Goal: Information Seeking & Learning: Check status

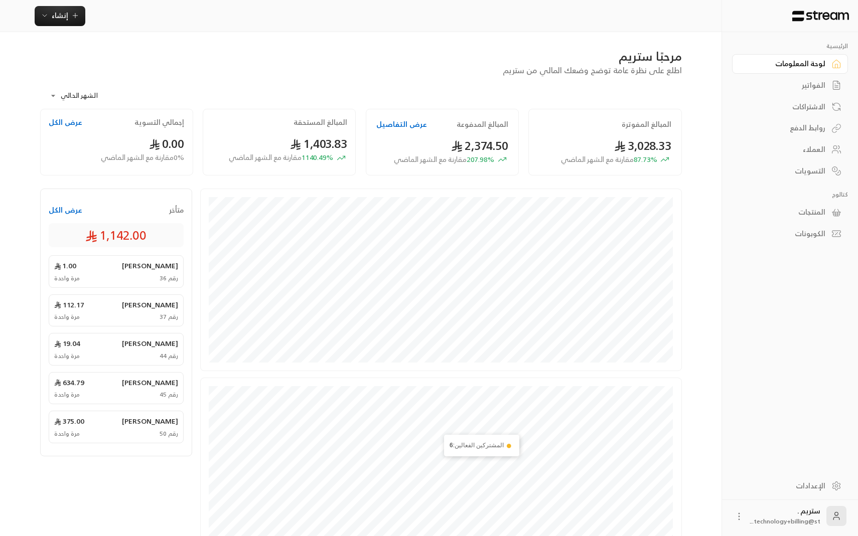
scroll to position [90, 0]
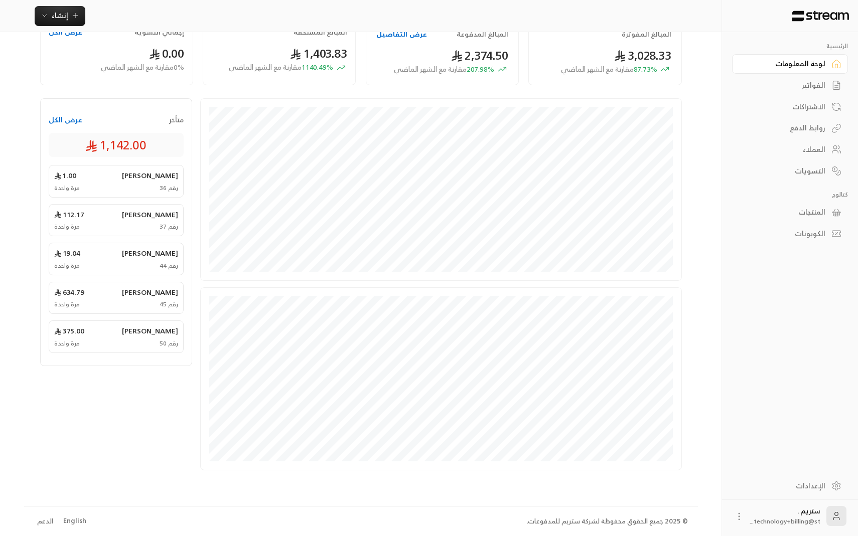
click at [79, 520] on div "English" at bounding box center [74, 521] width 23 height 10
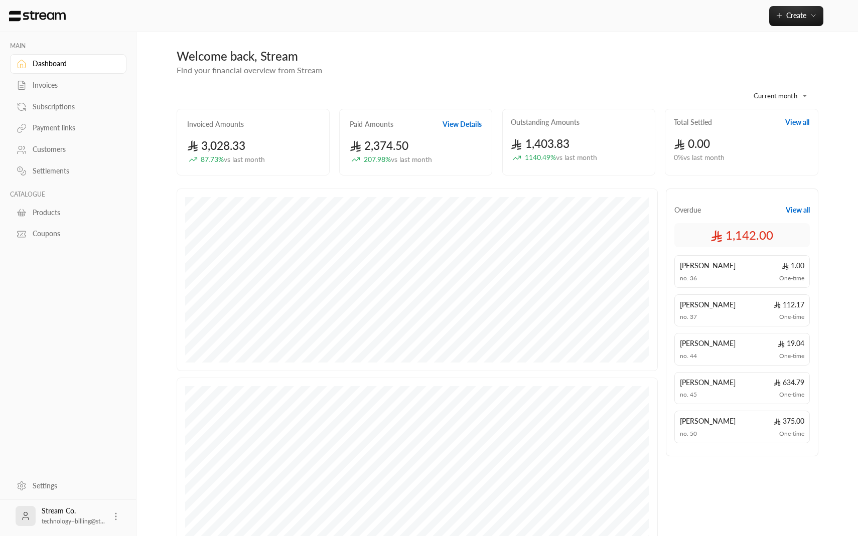
click at [316, 127] on div "Invoiced Amounts" at bounding box center [253, 124] width 132 height 10
click at [456, 125] on button "View Details" at bounding box center [462, 124] width 39 height 10
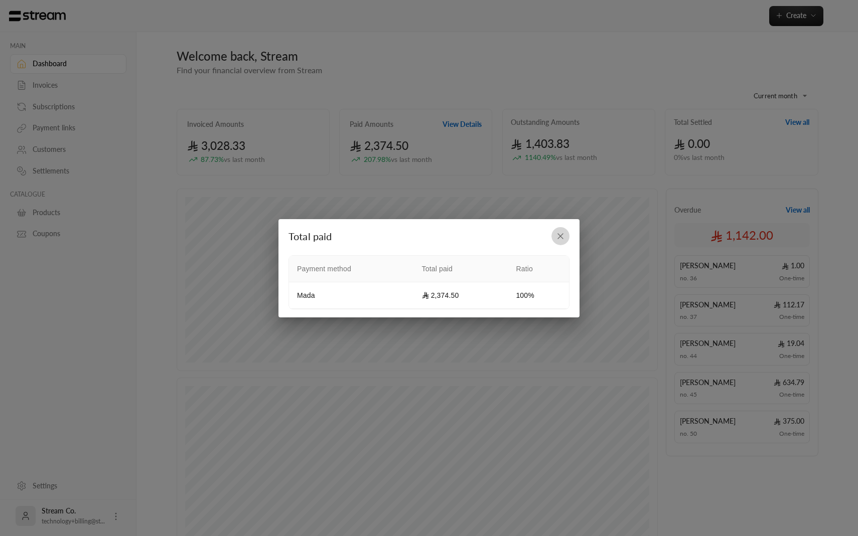
click at [562, 236] on icon "button" at bounding box center [561, 236] width 10 height 10
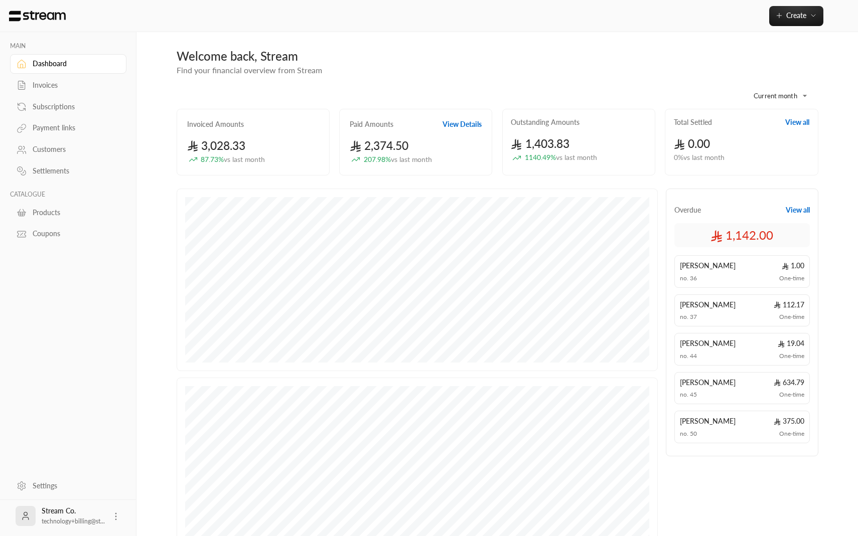
click at [462, 118] on div "Paid Amounts View Details 2,374.50 207.98 % vs last month" at bounding box center [415, 142] width 153 height 67
click at [74, 149] on div "Customers" at bounding box center [73, 150] width 81 height 10
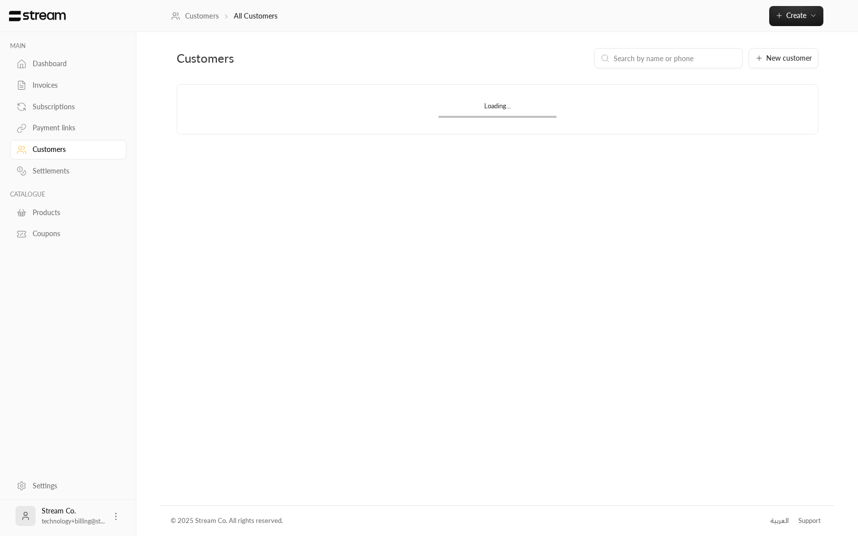
click at [73, 100] on link "Subscriptions" at bounding box center [68, 107] width 116 height 20
click at [69, 90] on link "Invoices" at bounding box center [68, 86] width 116 height 20
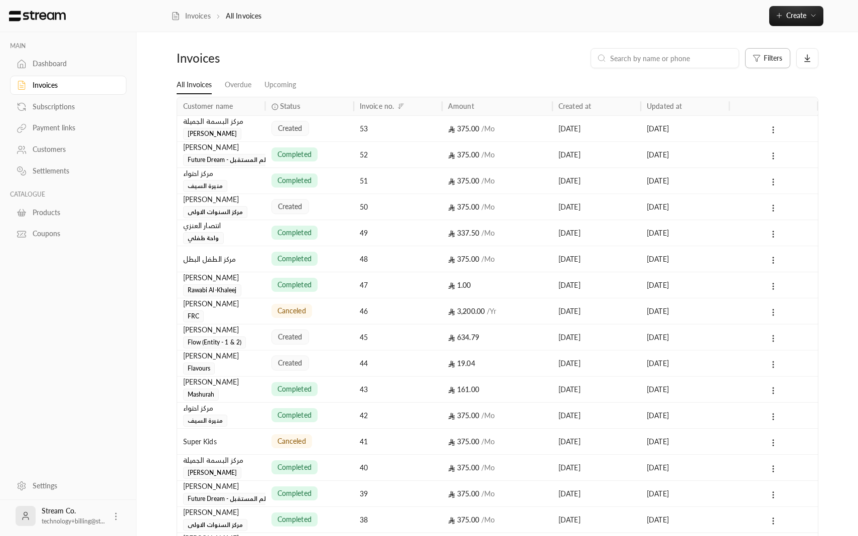
click at [769, 49] on button "Filters" at bounding box center [767, 58] width 45 height 20
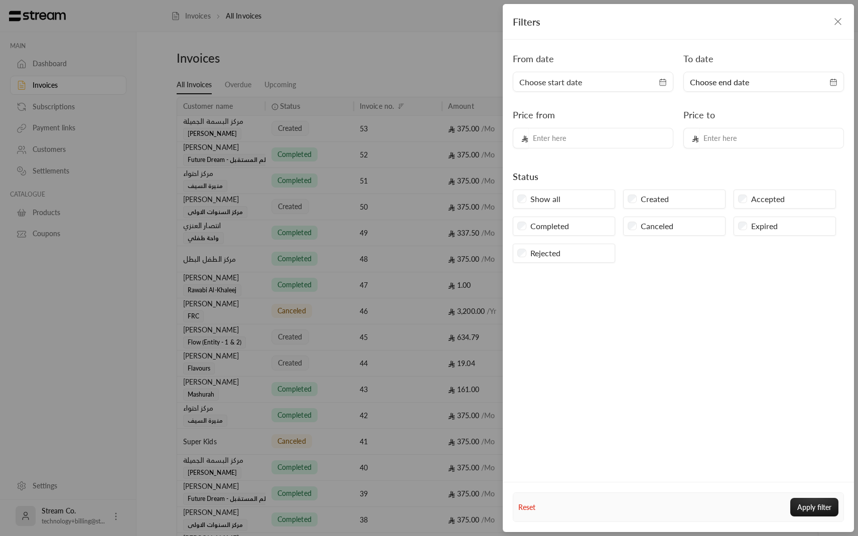
click at [633, 82] on span "Choose start date" at bounding box center [593, 82] width 148 height 12
click at [560, 149] on button "1" at bounding box center [558, 151] width 17 height 17
click at [718, 78] on span "Choose end date" at bounding box center [719, 82] width 59 height 12
click at [744, 224] on button "30" at bounding box center [746, 221] width 17 height 17
click at [816, 505] on button "Apply filter" at bounding box center [814, 507] width 48 height 19
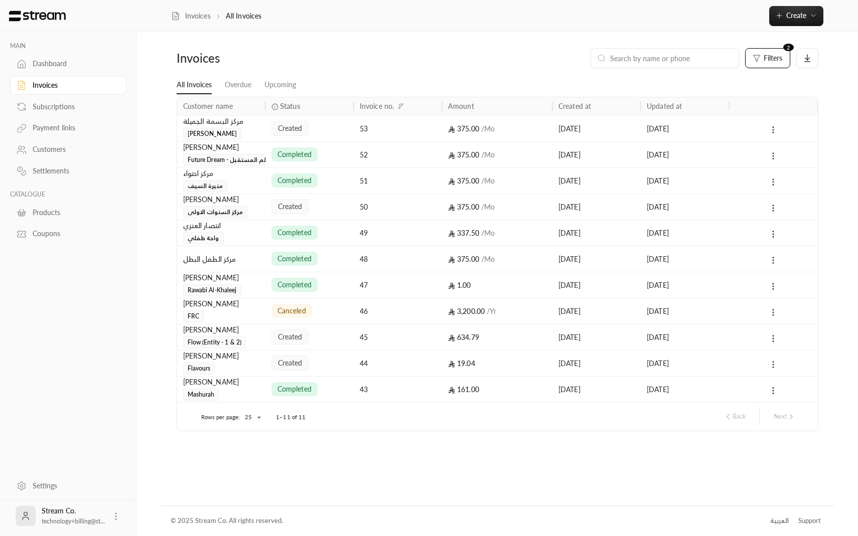
click at [745, 48] on button "Filters 2" at bounding box center [767, 58] width 45 height 20
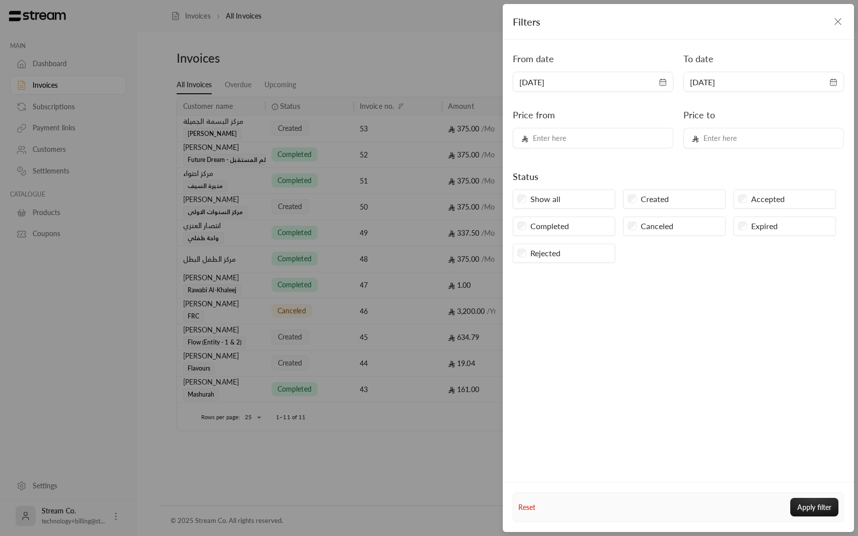
click at [842, 27] on icon "button" at bounding box center [838, 22] width 12 height 12
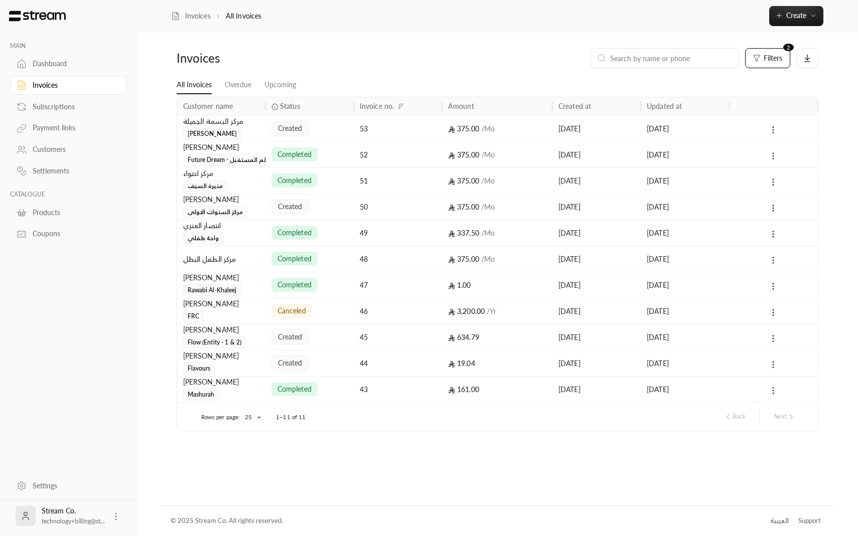
click at [59, 62] on div "Dashboard" at bounding box center [73, 64] width 81 height 10
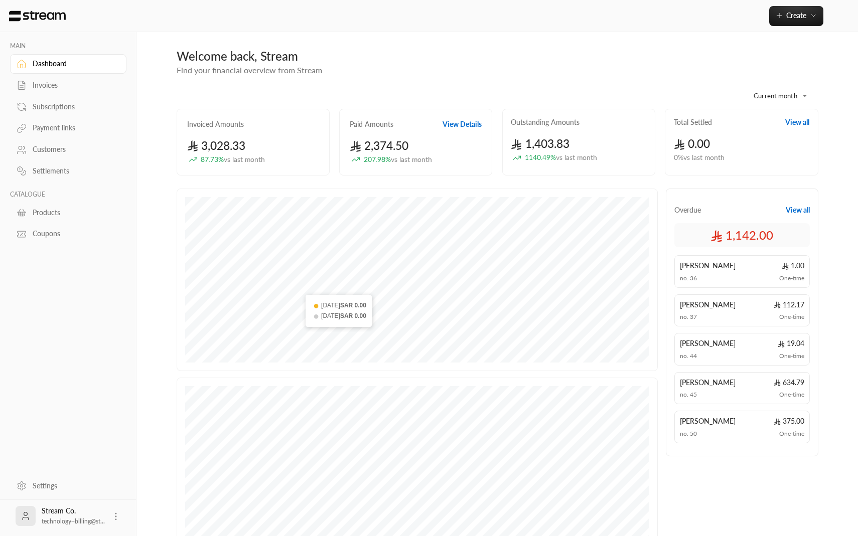
scroll to position [90, 0]
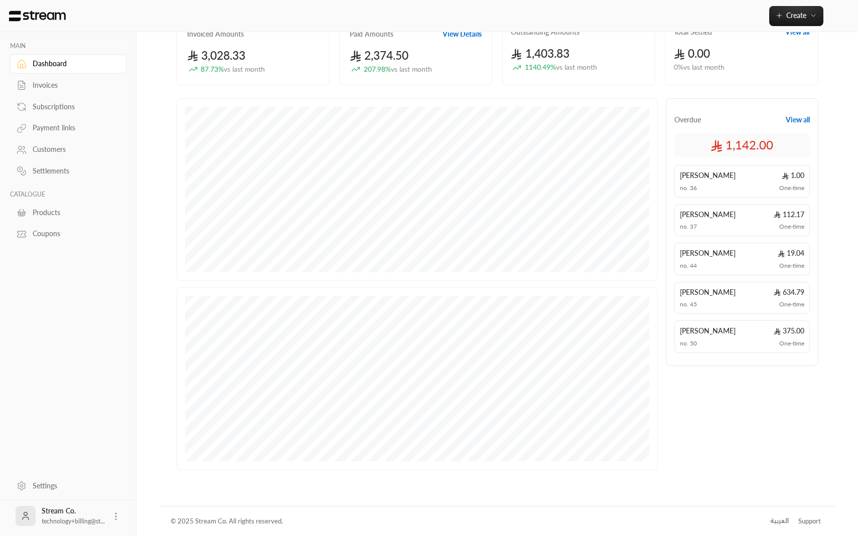
click at [774, 524] on div "العربية" at bounding box center [779, 521] width 19 height 10
